Goal: Task Accomplishment & Management: Manage account settings

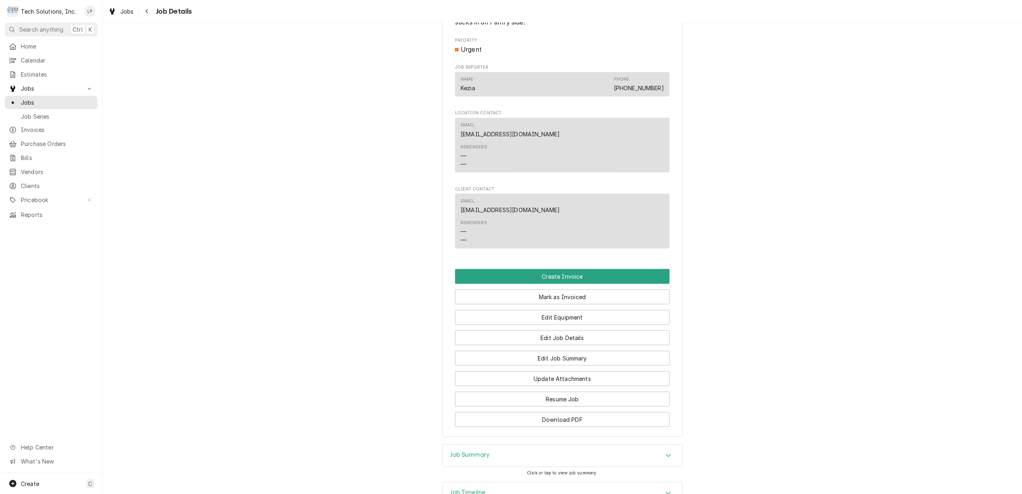
scroll to position [695, 0]
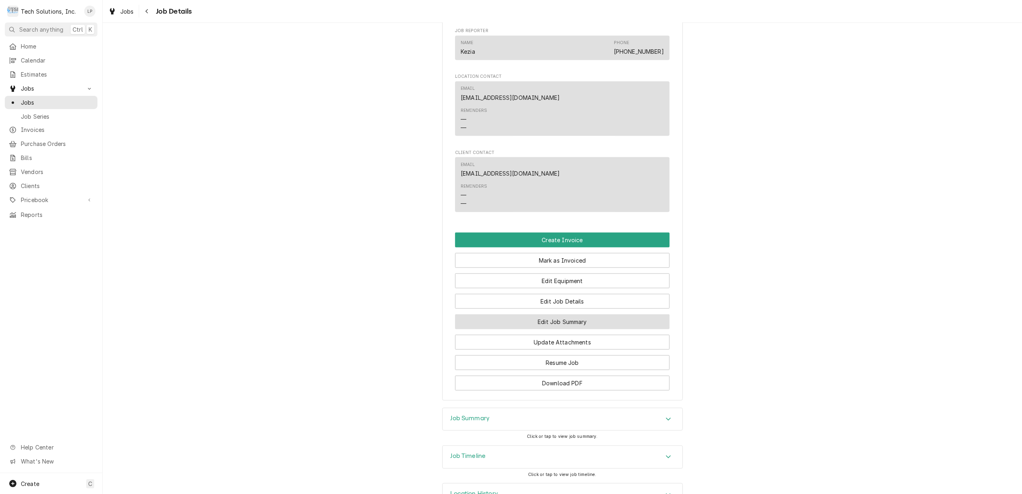
click at [588, 314] on button "Edit Job Summary" at bounding box center [562, 321] width 215 height 15
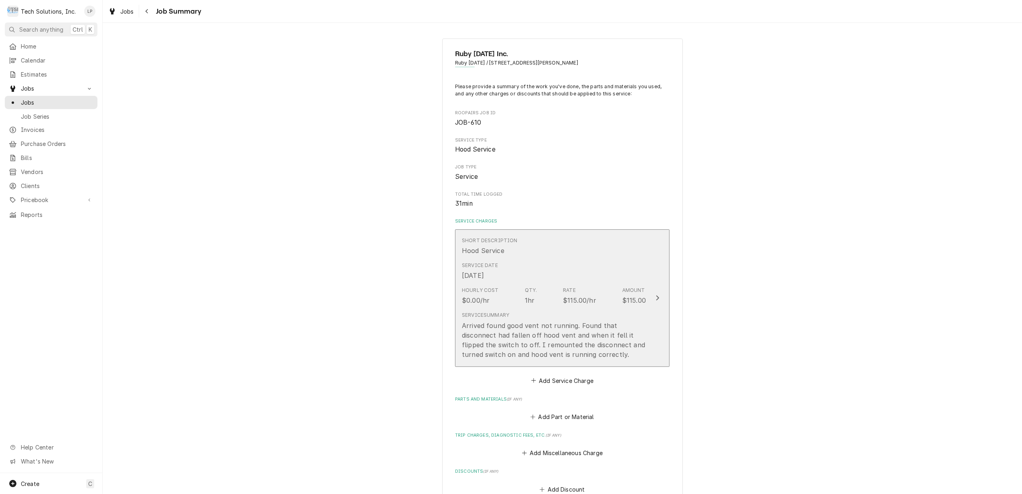
click at [657, 298] on icon "Update Line Item" at bounding box center [658, 298] width 3 height 5
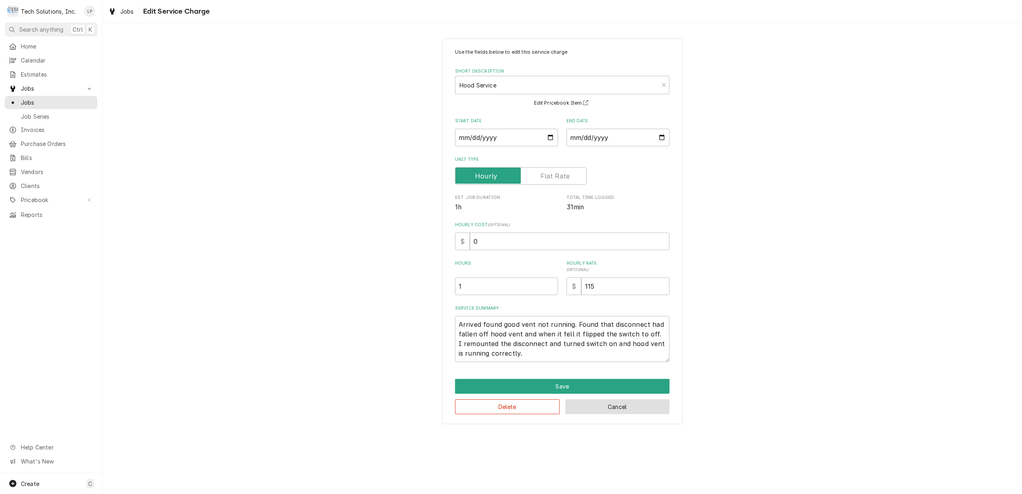
click at [644, 403] on button "Cancel" at bounding box center [618, 407] width 105 height 15
type textarea "x"
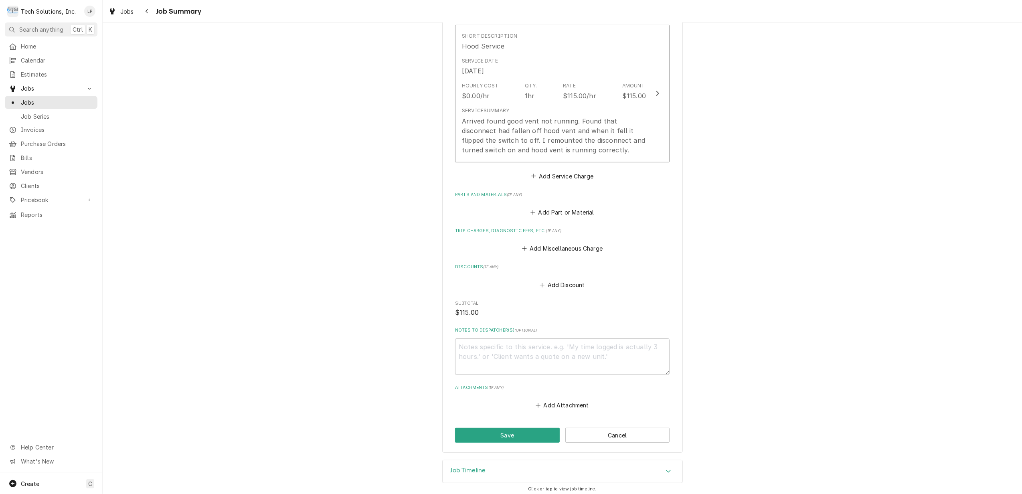
scroll to position [209, 0]
click at [618, 429] on button "Cancel" at bounding box center [618, 431] width 105 height 15
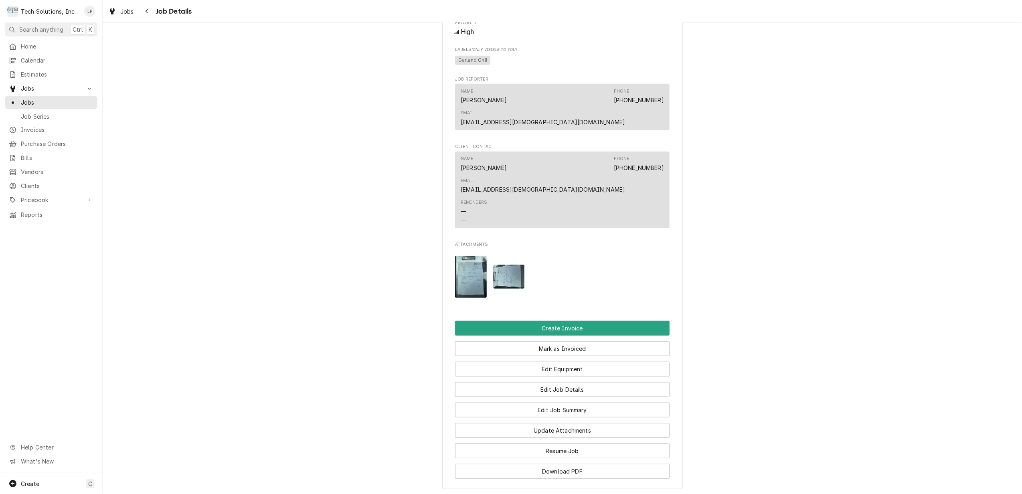
scroll to position [535, 0]
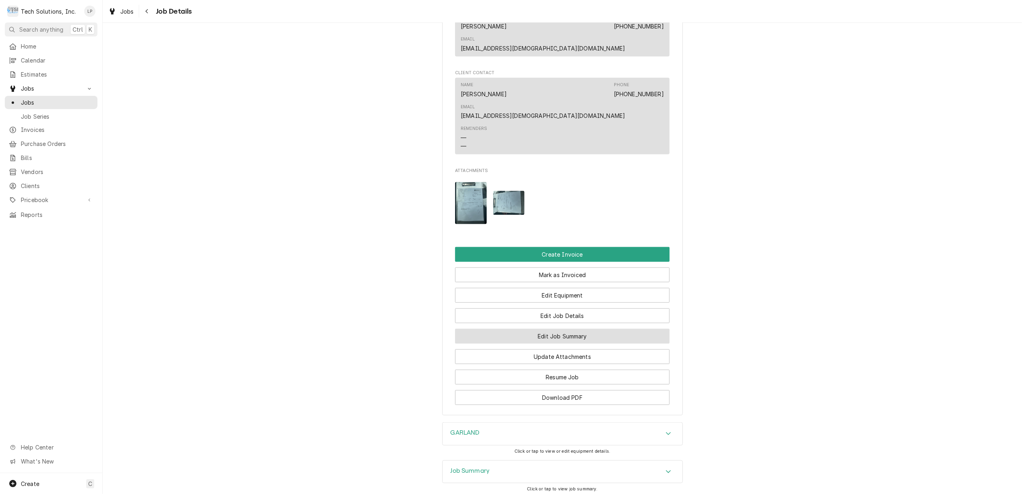
click at [588, 329] on button "Edit Job Summary" at bounding box center [562, 336] width 215 height 15
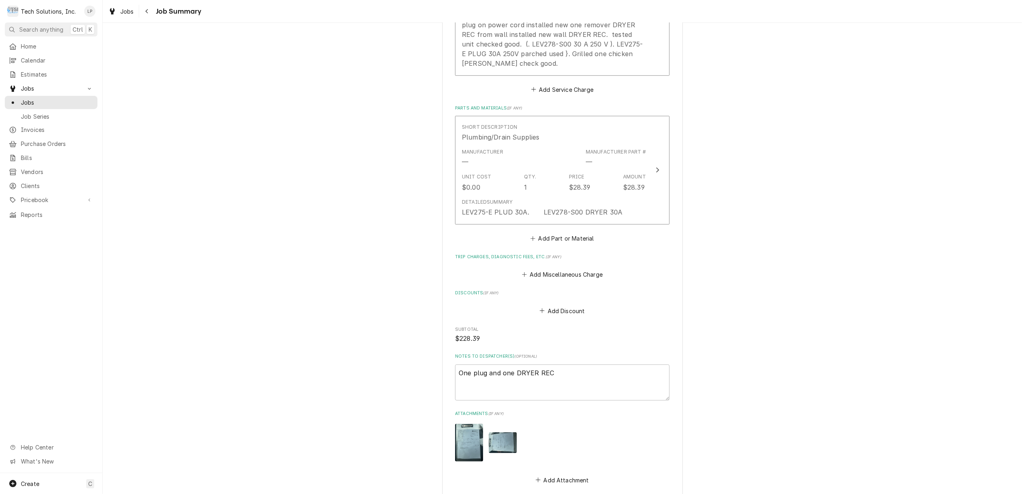
scroll to position [428, 0]
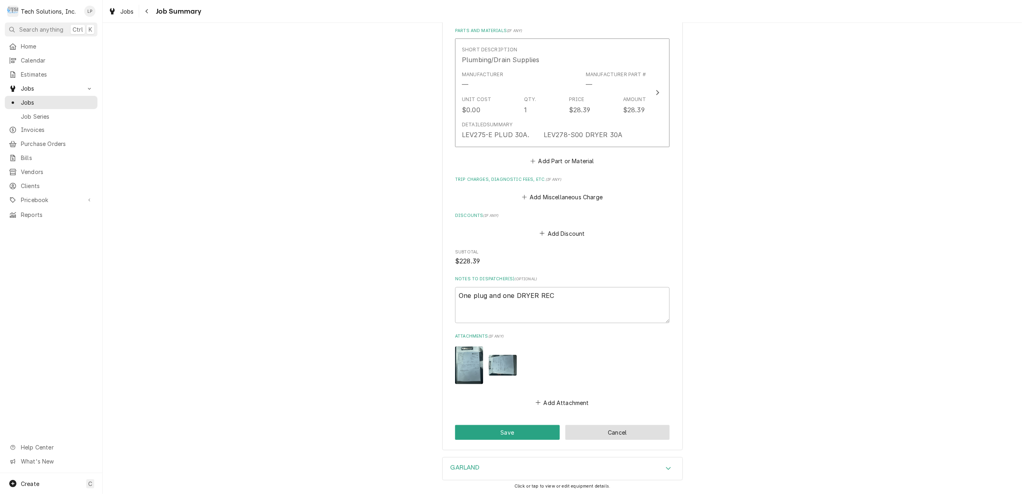
click at [631, 425] on button "Cancel" at bounding box center [618, 432] width 105 height 15
